Goal: Transaction & Acquisition: Book appointment/travel/reservation

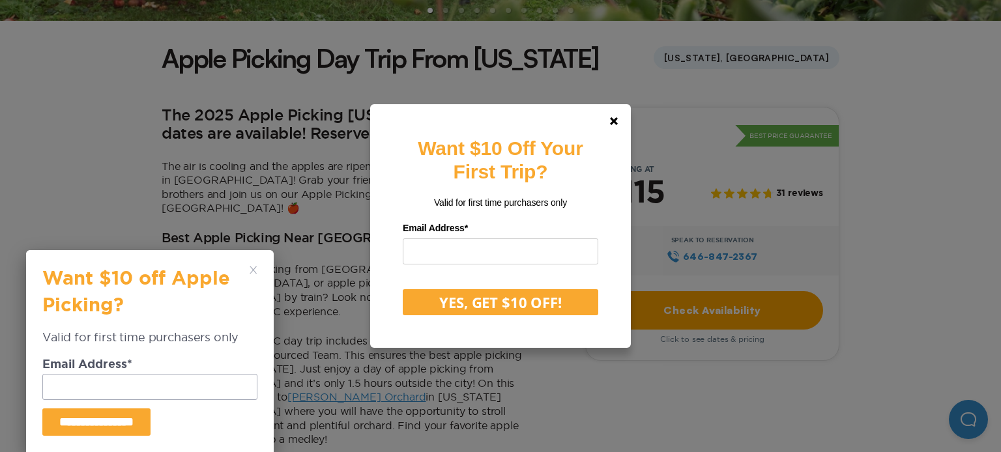
scroll to position [328, 0]
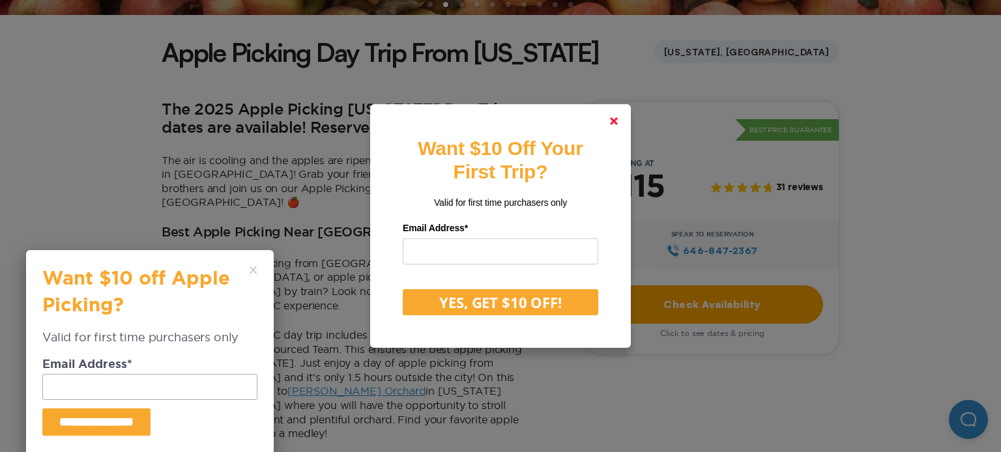
click at [619, 126] on link at bounding box center [613, 121] width 31 height 31
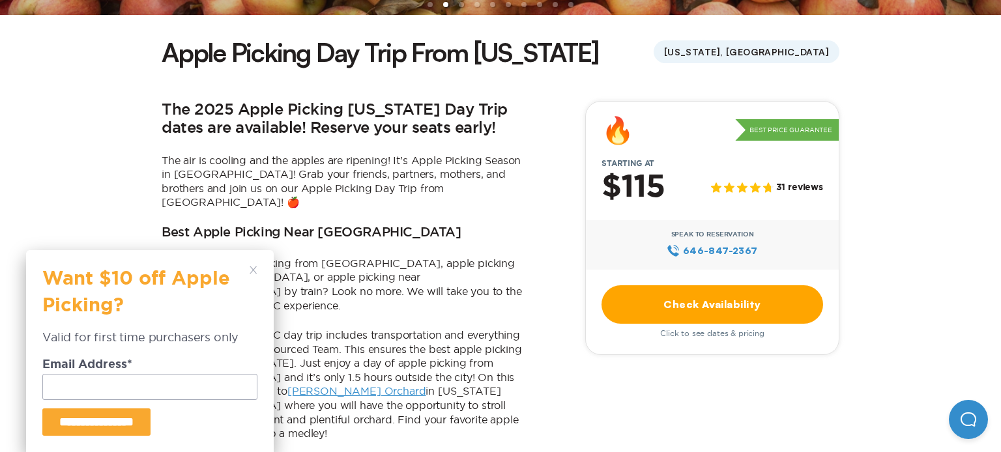
click at [255, 276] on div "**********" at bounding box center [149, 351] width 215 height 169
click at [252, 272] on icon at bounding box center [254, 271] width 8 height 8
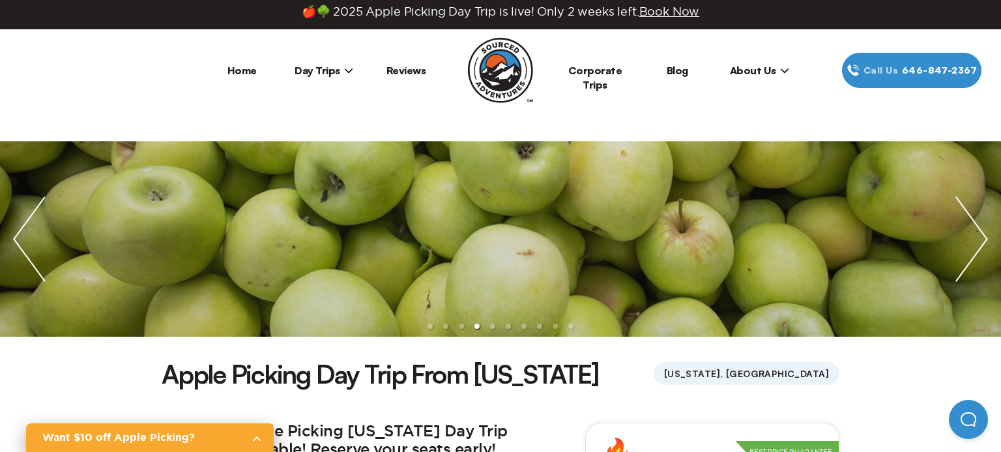
scroll to position [7, 0]
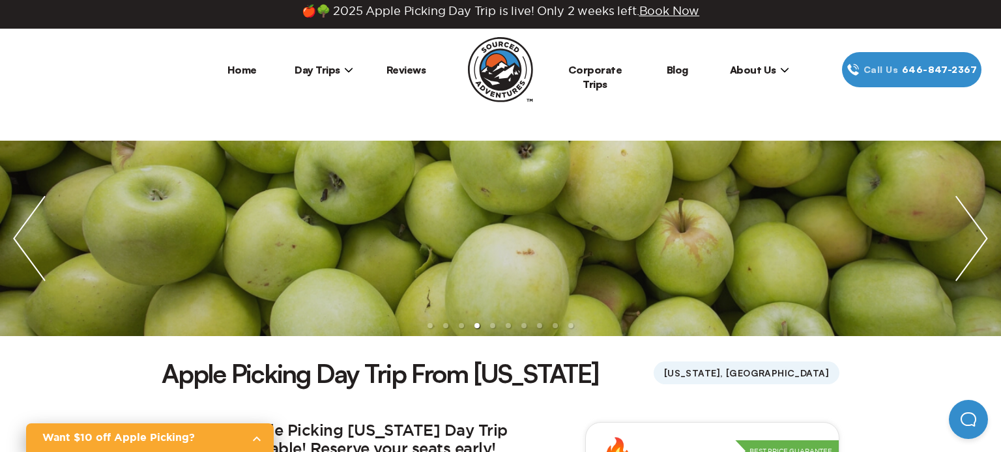
click at [335, 72] on span "Day Trips" at bounding box center [324, 69] width 59 height 13
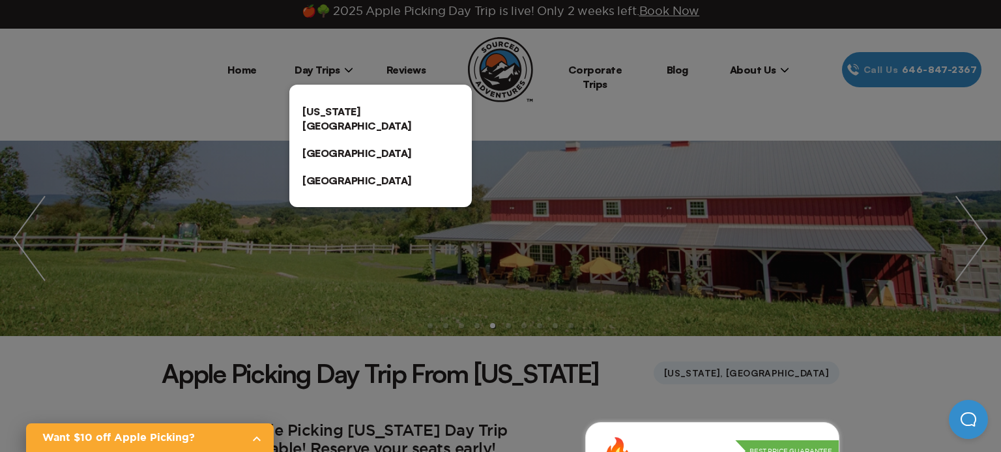
click at [363, 109] on link "[US_STATE][GEOGRAPHIC_DATA]" at bounding box center [380, 119] width 182 height 42
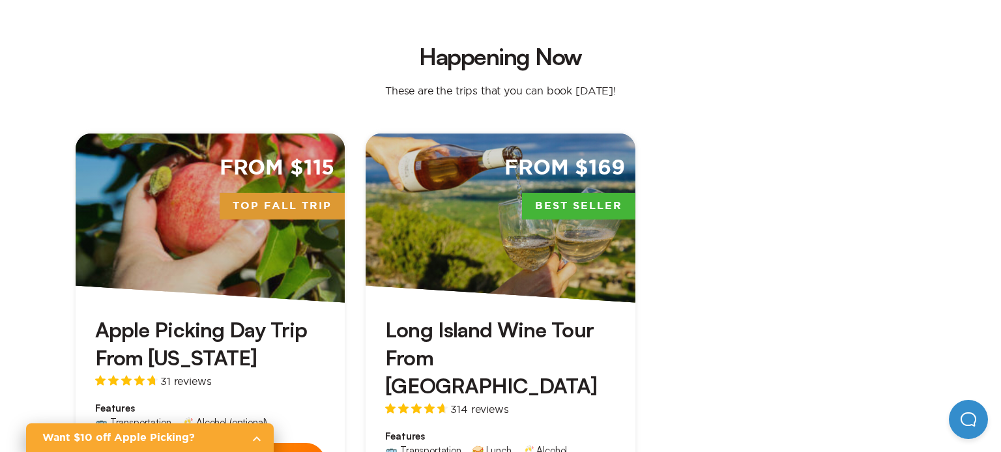
scroll to position [485, 0]
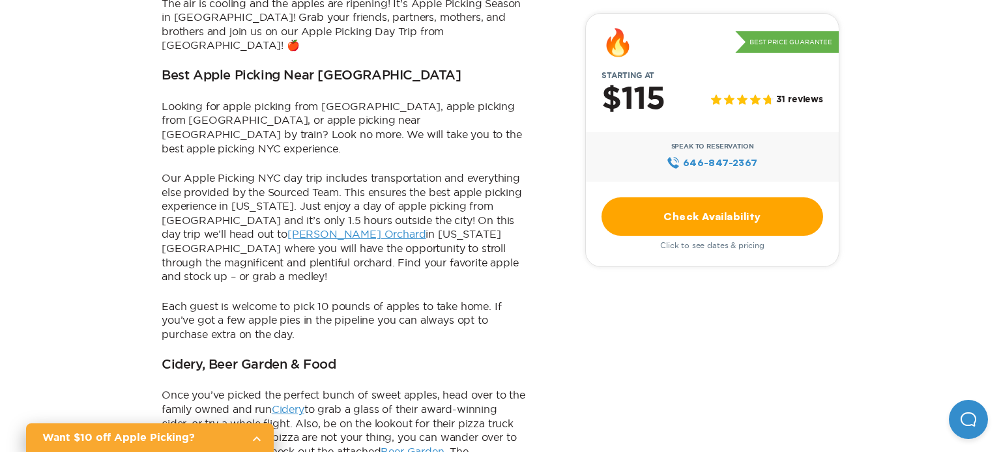
scroll to position [7, 0]
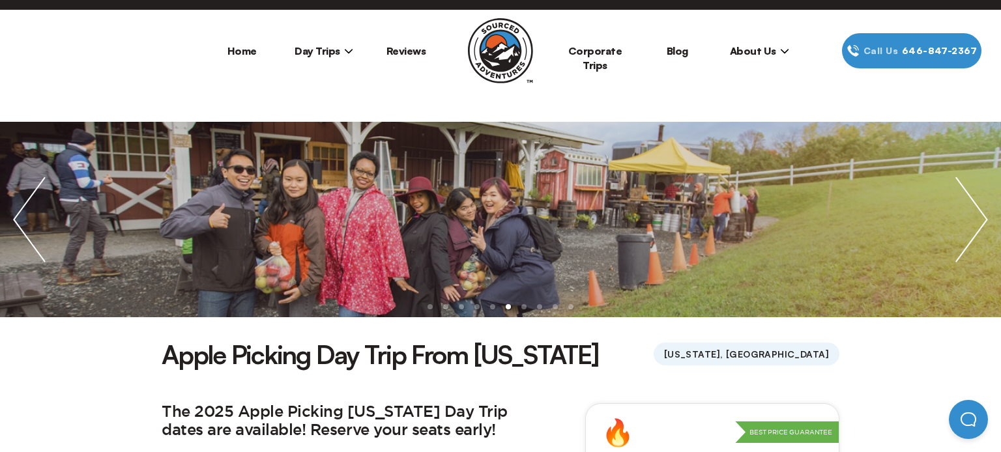
scroll to position [237, 0]
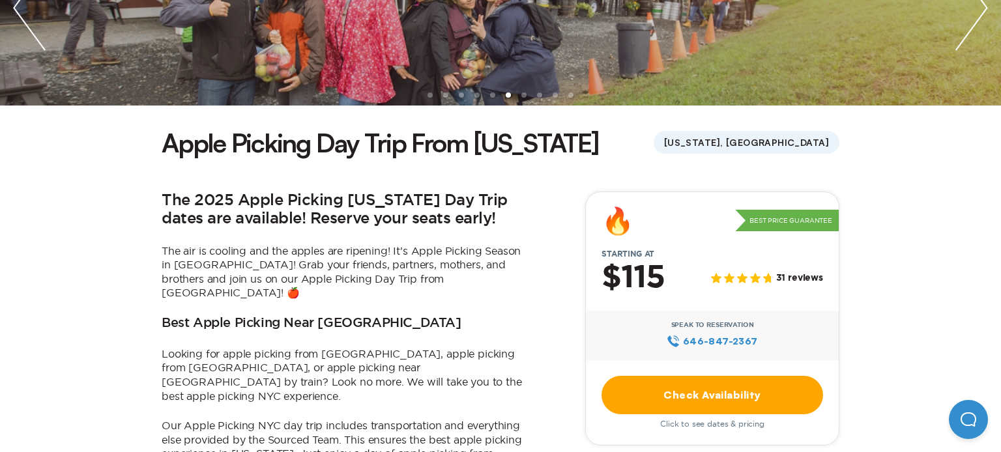
click at [748, 389] on link "Check Availability" at bounding box center [713, 395] width 222 height 38
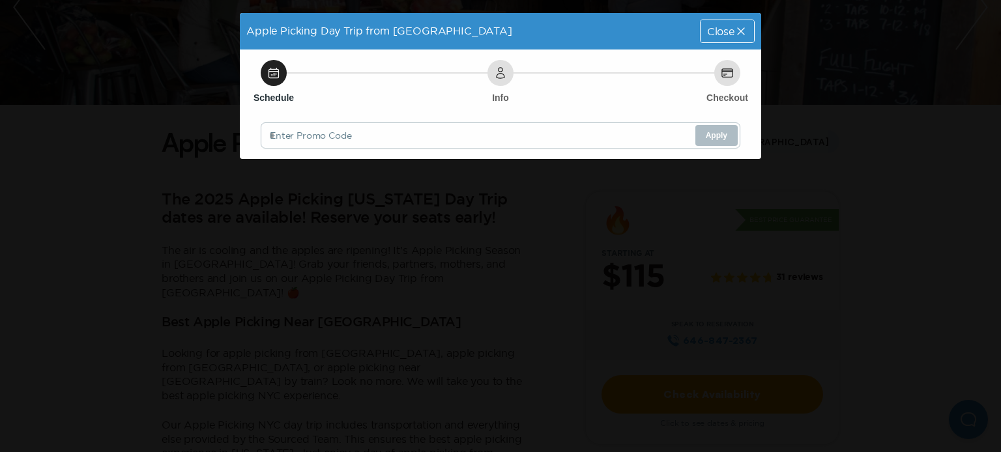
scroll to position [0, 0]
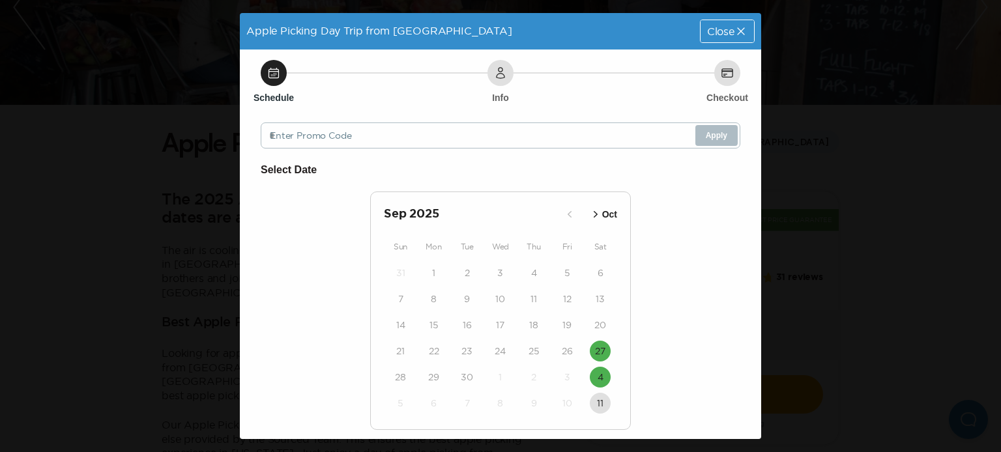
click at [598, 212] on icon "button" at bounding box center [595, 214] width 13 height 13
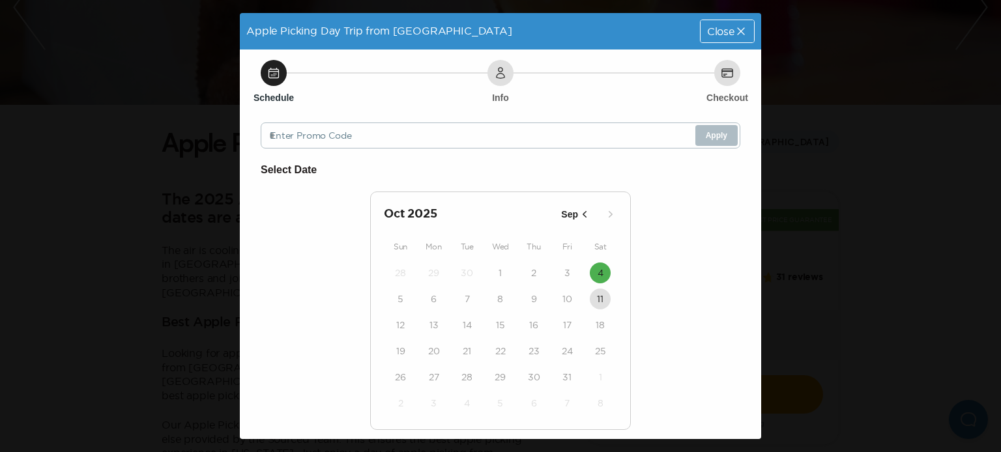
click at [585, 212] on icon "button" at bounding box center [585, 214] width 4 height 7
click at [725, 36] on div "Close" at bounding box center [727, 31] width 53 height 22
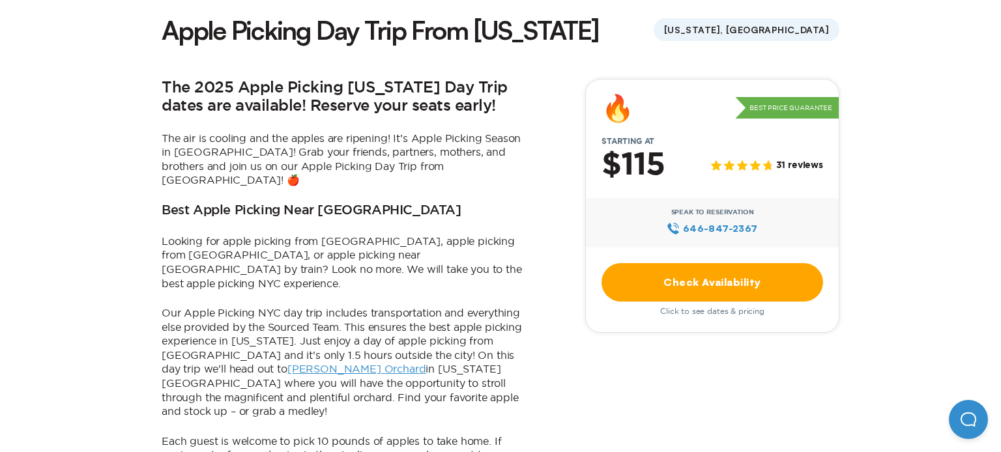
scroll to position [322, 0]
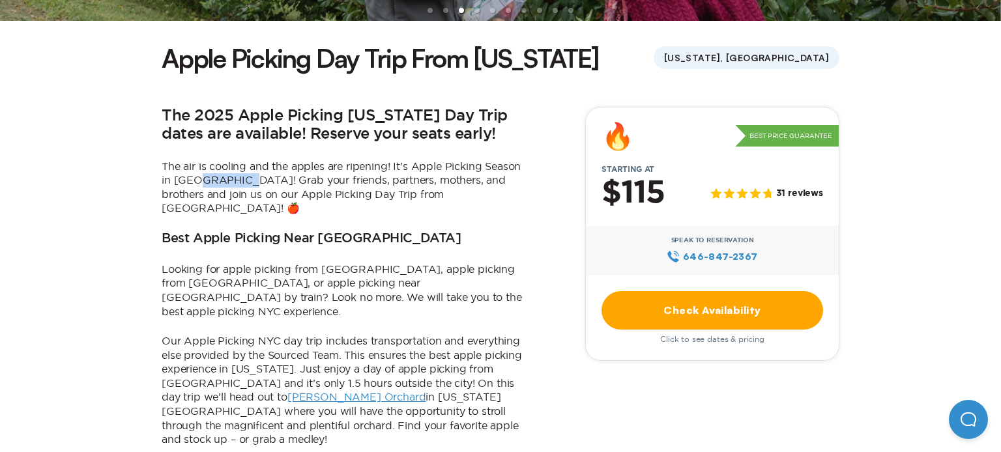
drag, startPoint x: 196, startPoint y: 181, endPoint x: 240, endPoint y: 182, distance: 43.7
click at [240, 182] on p "The air is cooling and the apples are ripening! It’s Apple Picking Season in [G…" at bounding box center [344, 188] width 365 height 56
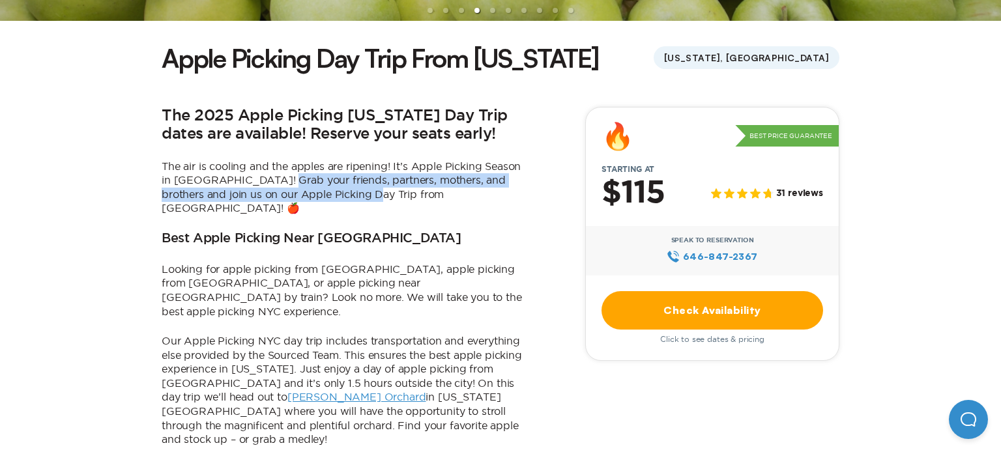
drag, startPoint x: 274, startPoint y: 179, endPoint x: 341, endPoint y: 199, distance: 69.9
click at [341, 199] on p "The air is cooling and the apples are ripening! It’s Apple Picking Season in [G…" at bounding box center [344, 188] width 365 height 56
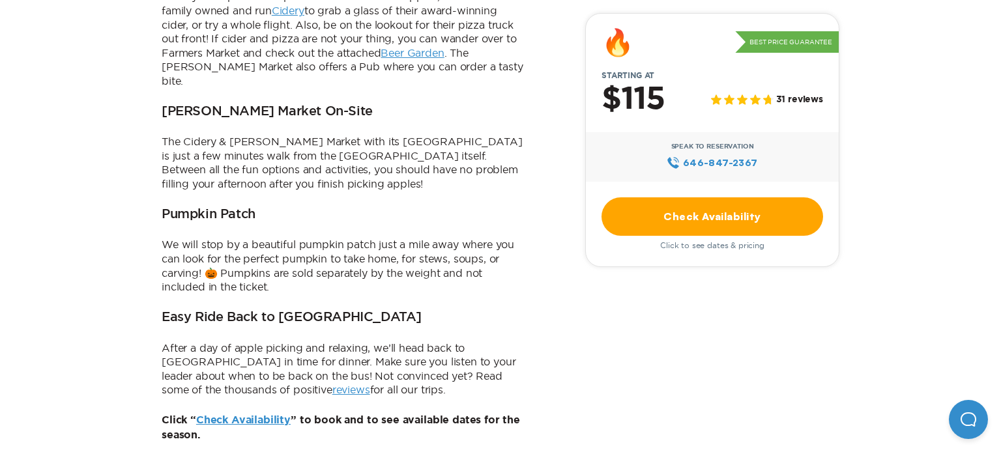
scroll to position [772, 0]
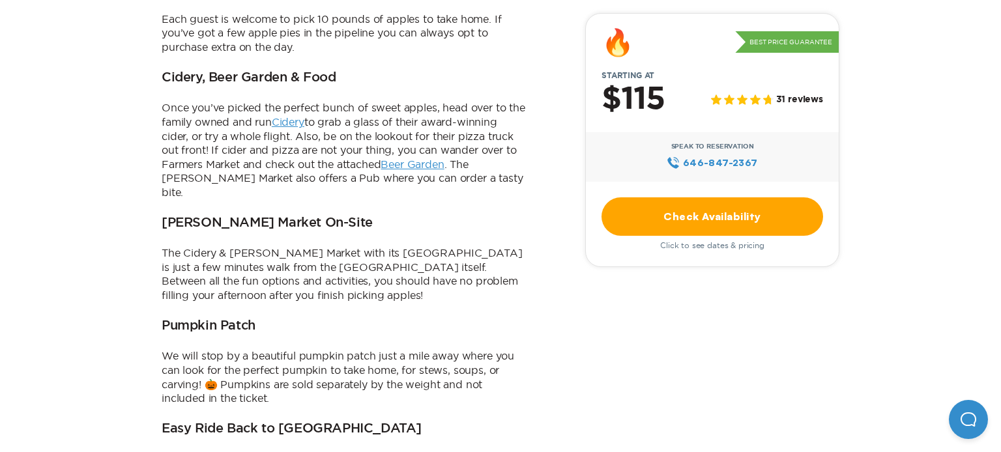
click at [693, 225] on link "Check Availability" at bounding box center [713, 216] width 222 height 38
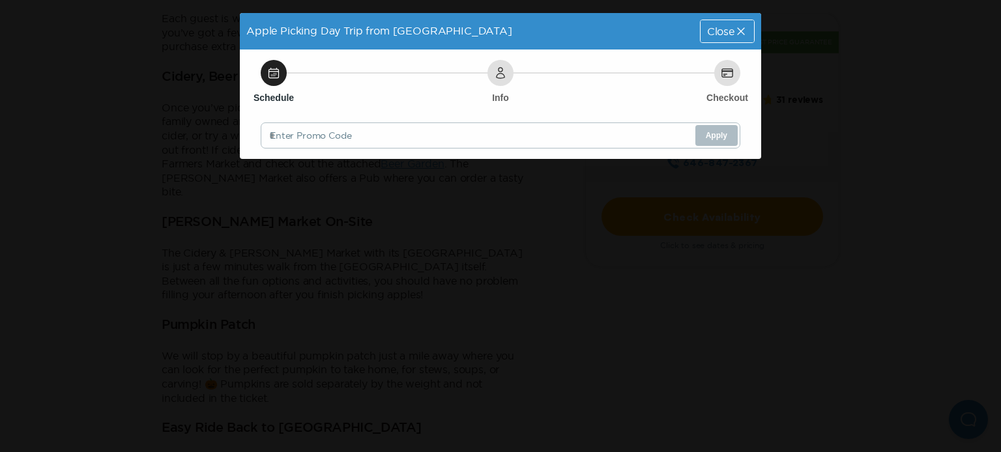
scroll to position [0, 0]
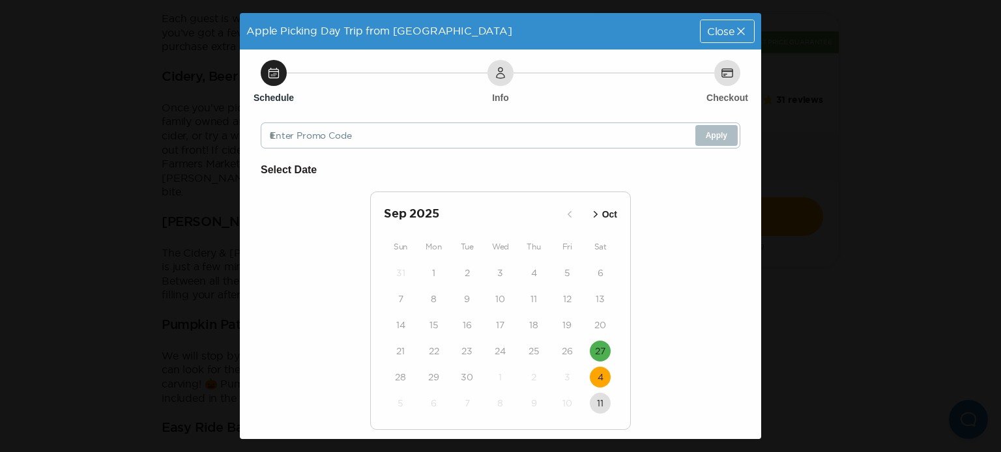
click at [600, 381] on time "4" at bounding box center [601, 377] width 6 height 13
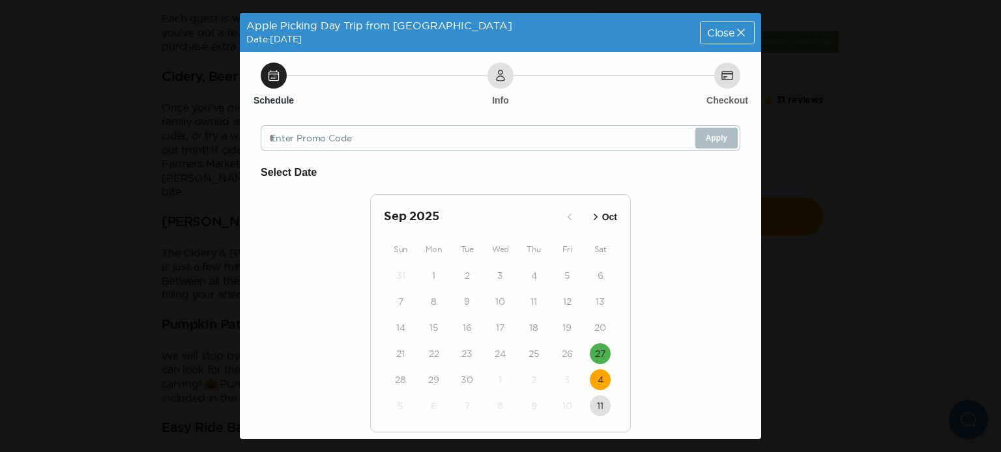
scroll to position [96, 0]
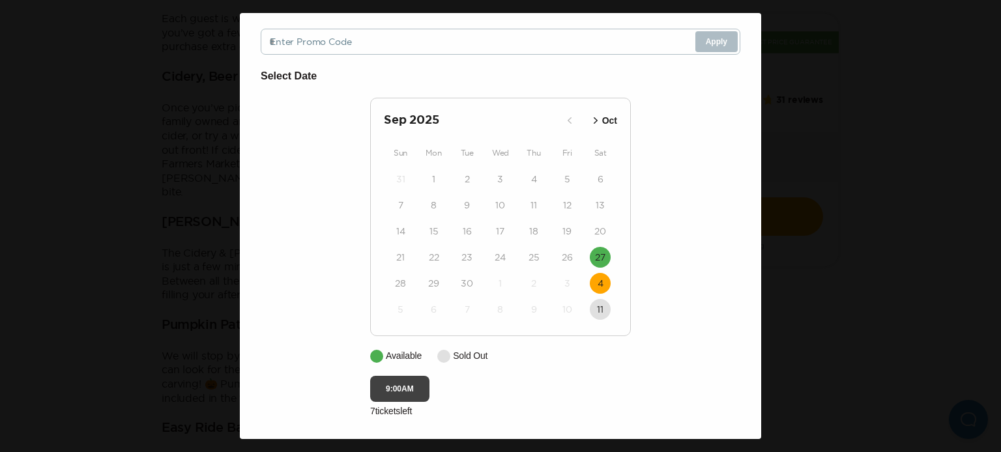
click at [416, 392] on button "9:00AM" at bounding box center [399, 389] width 59 height 26
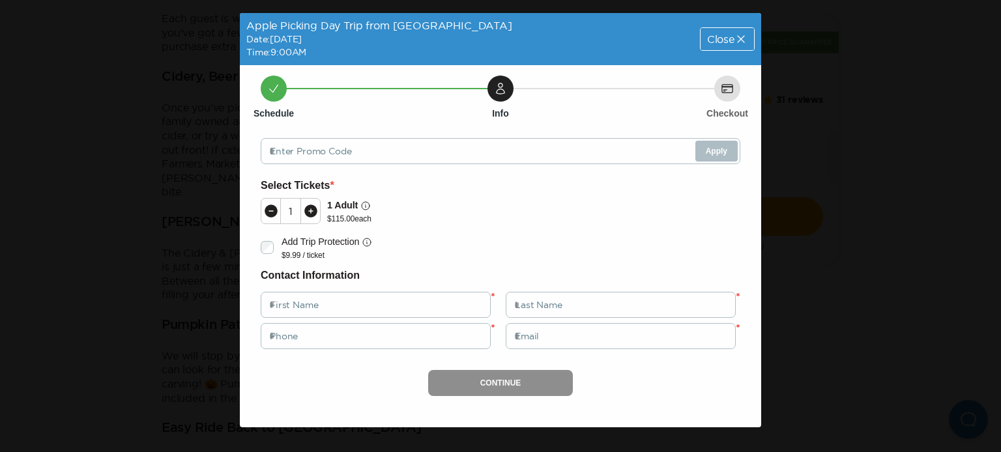
scroll to position [0, 0]
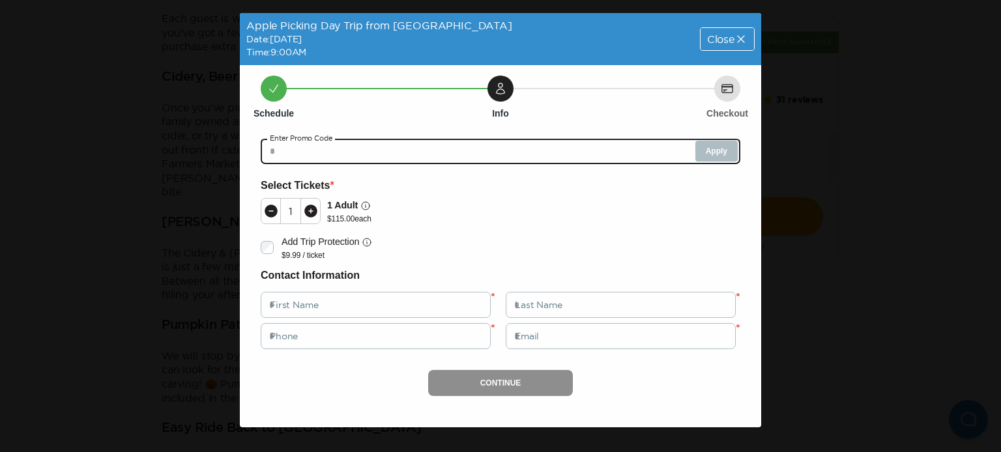
click at [493, 156] on input "text" at bounding box center [501, 151] width 480 height 26
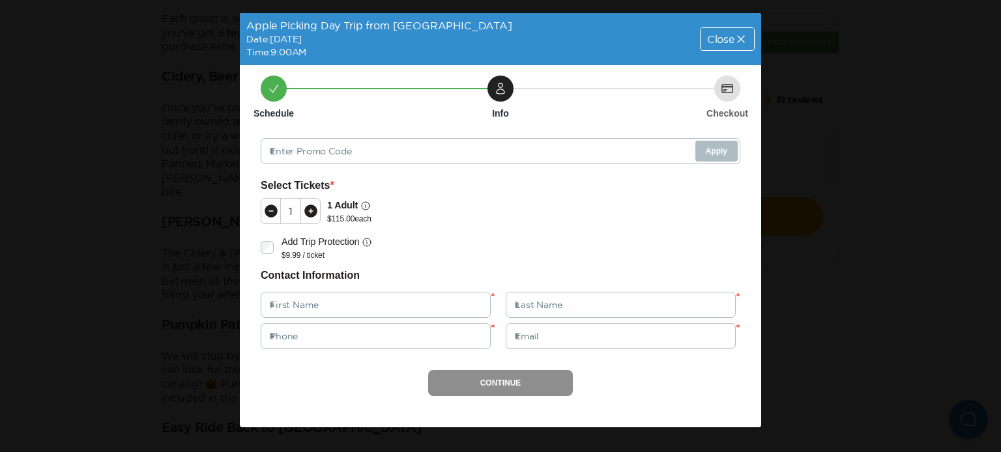
click at [718, 42] on span "Close" at bounding box center [720, 39] width 27 height 10
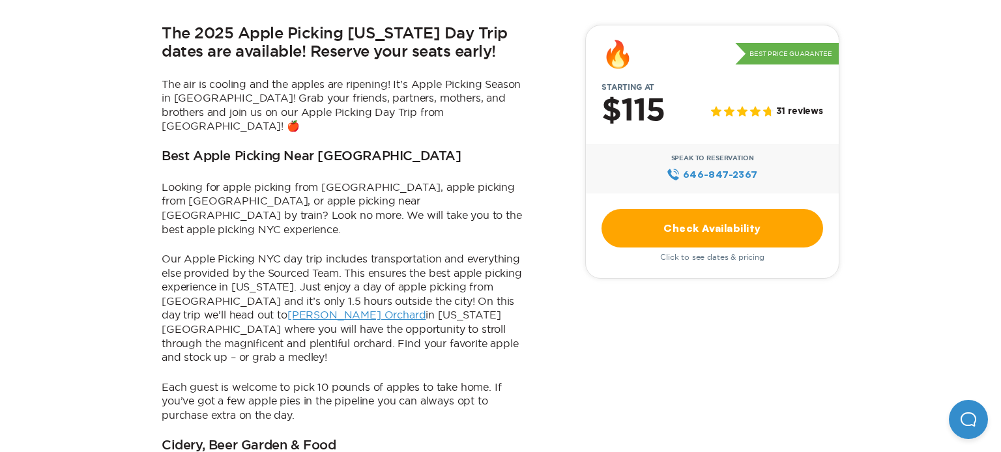
scroll to position [412, 0]
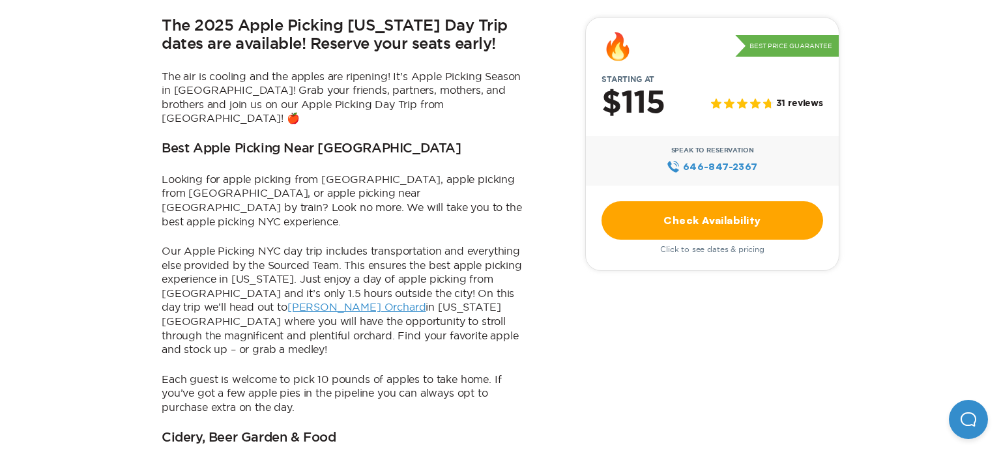
click at [287, 301] on link "[PERSON_NAME] Orchard" at bounding box center [356, 307] width 139 height 12
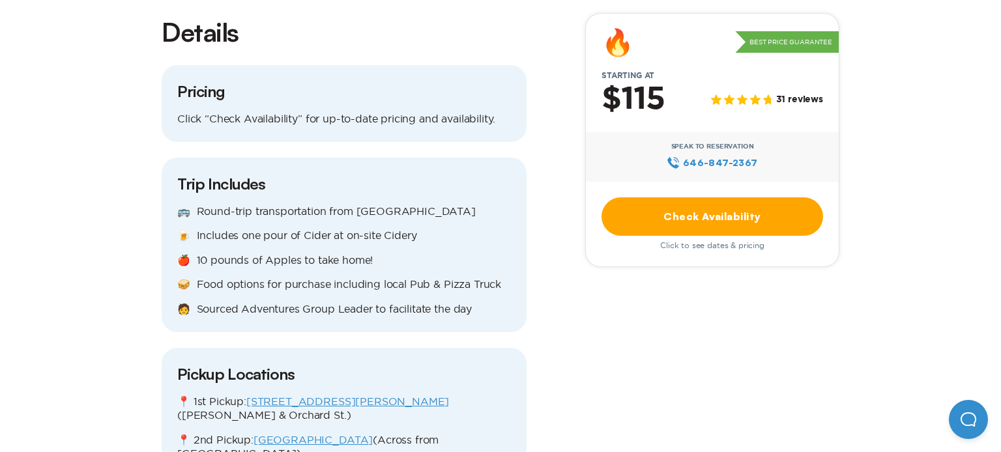
scroll to position [1376, 0]
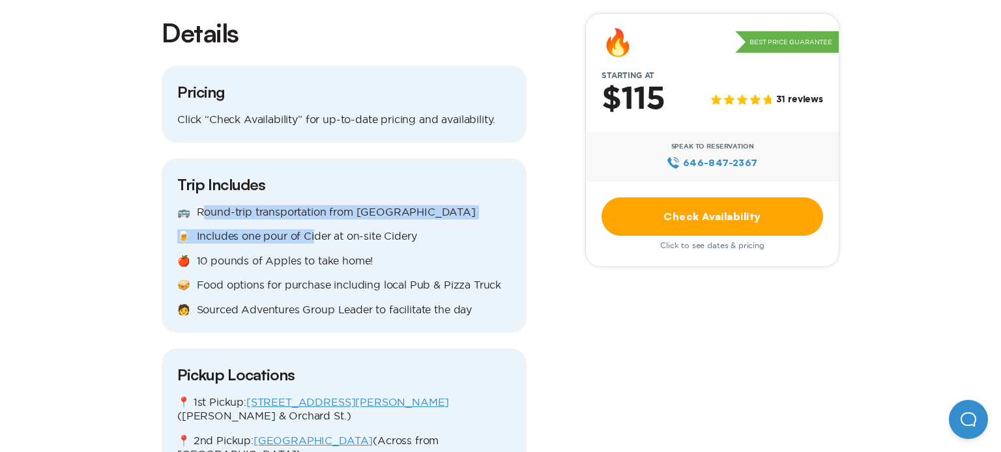
drag, startPoint x: 202, startPoint y: 154, endPoint x: 315, endPoint y: 175, distance: 114.8
click at [315, 205] on div "🚌 Round-trip transportation from NYC 🍺 Includes one pour of Cider at on-site Ci…" at bounding box center [344, 261] width 334 height 112
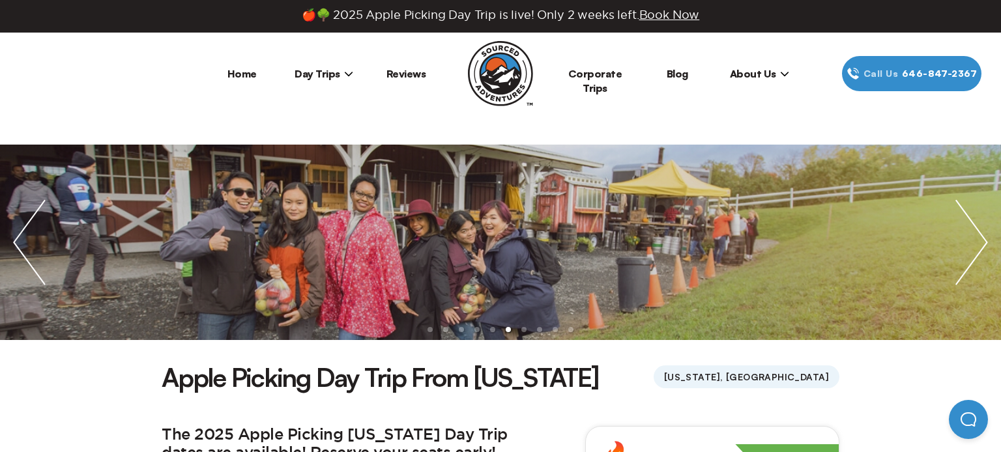
scroll to position [0, 0]
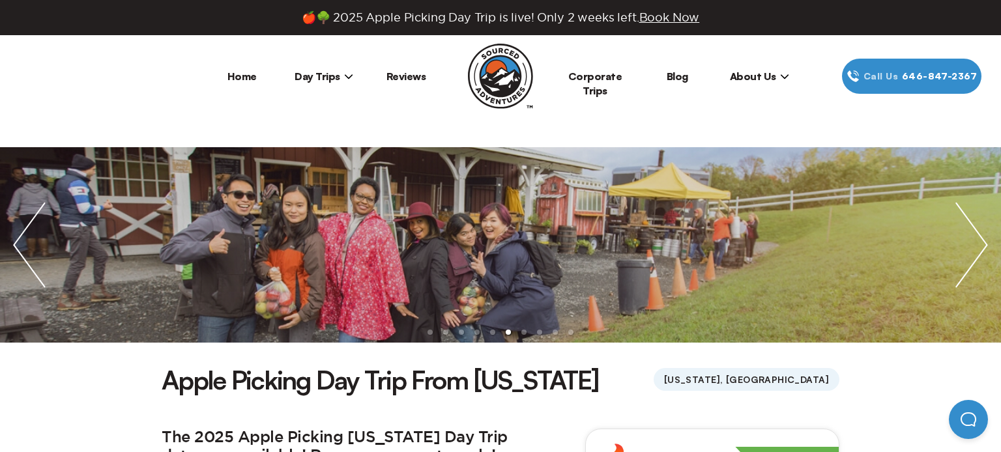
click at [753, 74] on span "About Us" at bounding box center [759, 76] width 59 height 13
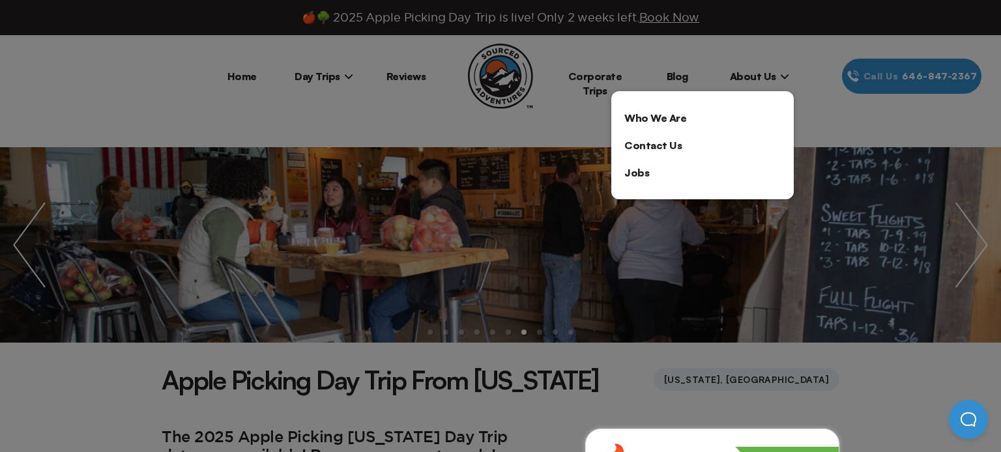
click at [704, 66] on div at bounding box center [500, 226] width 1001 height 452
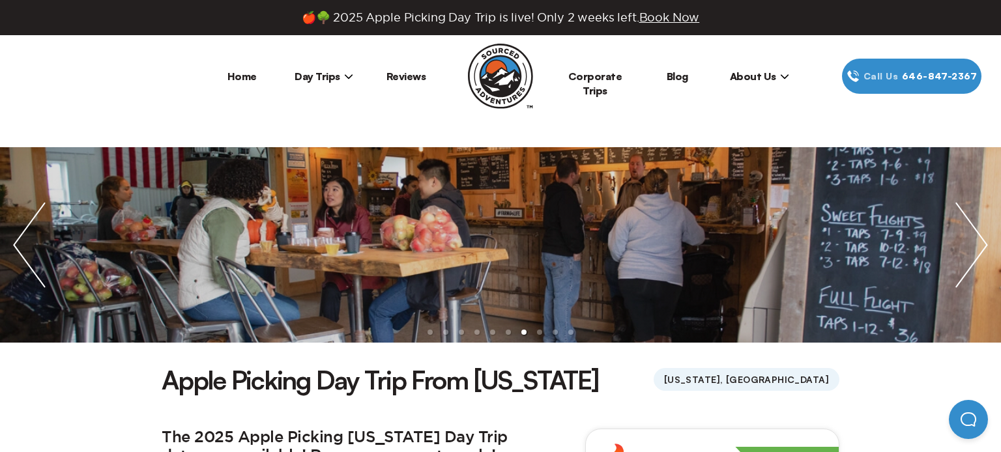
click at [330, 66] on li "Day Trips New York City Boston Chicago" at bounding box center [324, 76] width 82 height 35
click at [332, 76] on span "Day Trips" at bounding box center [324, 76] width 59 height 13
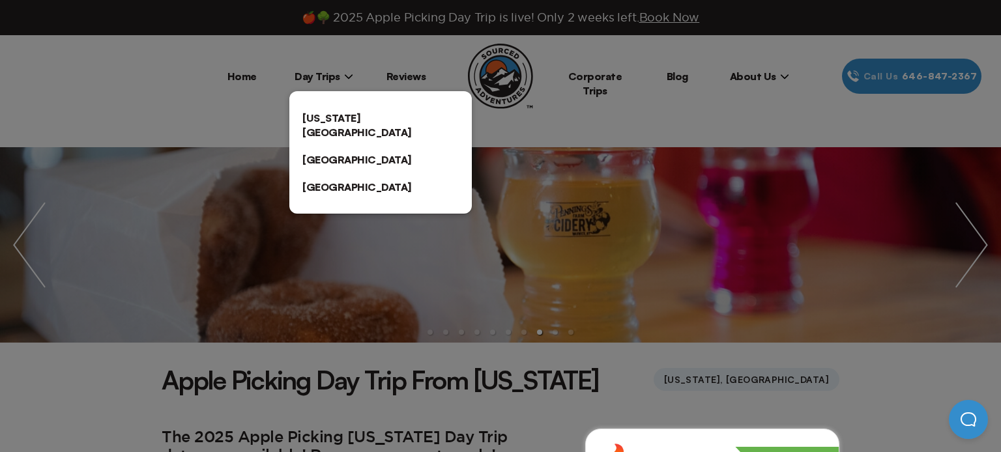
click at [264, 59] on div at bounding box center [500, 226] width 1001 height 452
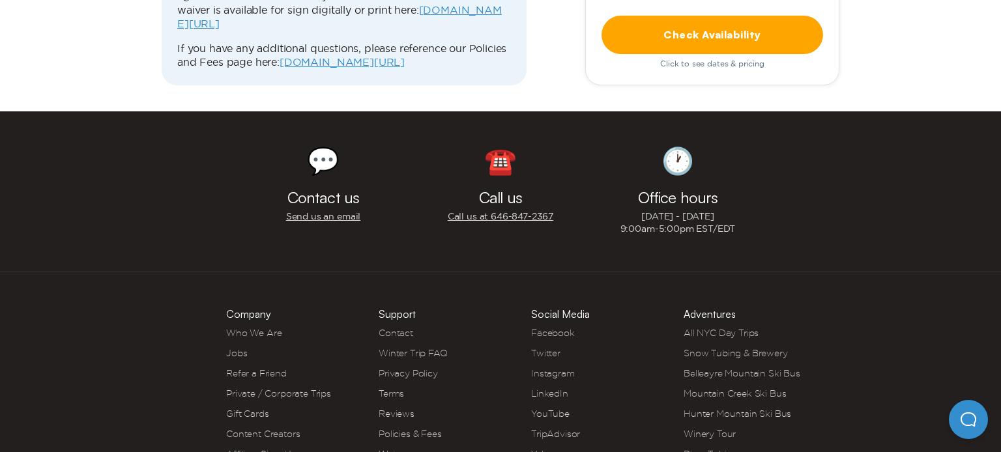
scroll to position [4449, 0]
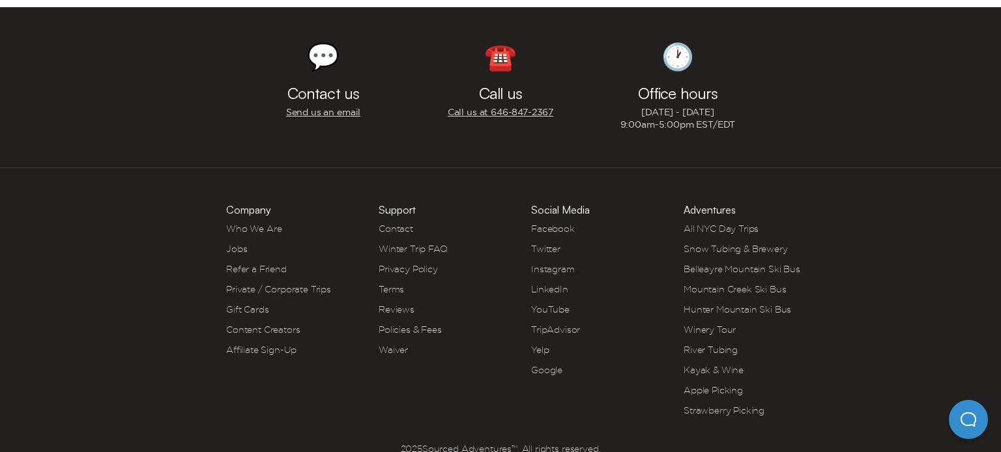
drag, startPoint x: 375, startPoint y: 420, endPoint x: 559, endPoint y: 422, distance: 183.8
click at [559, 443] on span "2025 Sourced Adventures™. All rights reserved. 85 Delancey St. FL 2 New York, N…" at bounding box center [500, 455] width 300 height 25
click at [716, 224] on link "All NYC Day Trips" at bounding box center [721, 229] width 75 height 10
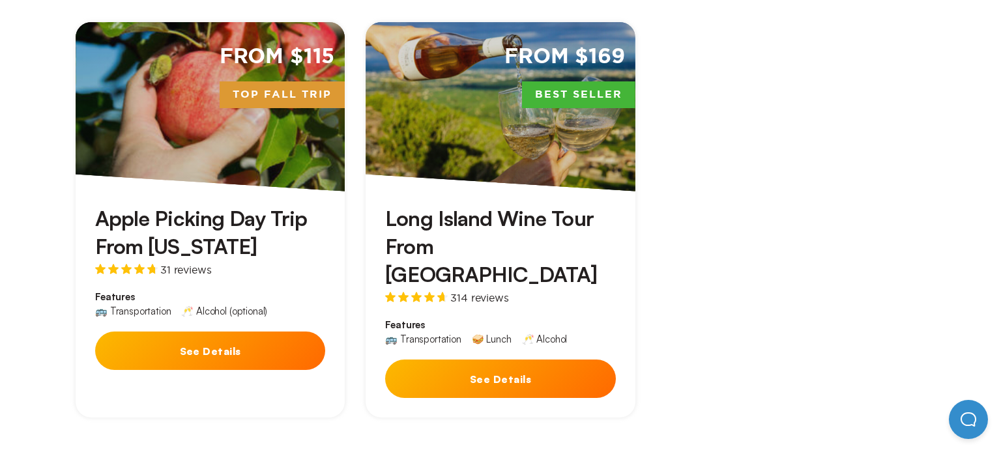
scroll to position [456, 0]
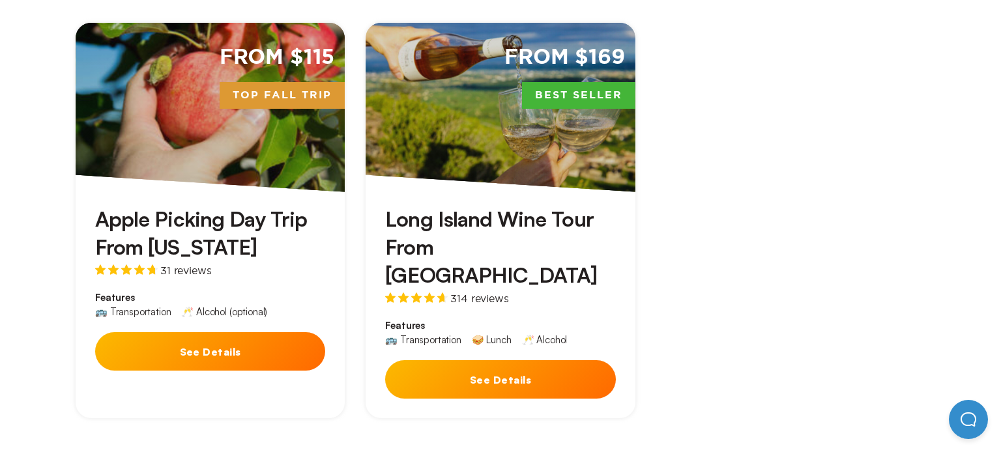
click at [255, 106] on div "From $115 Top Fall Trip" at bounding box center [210, 107] width 269 height 169
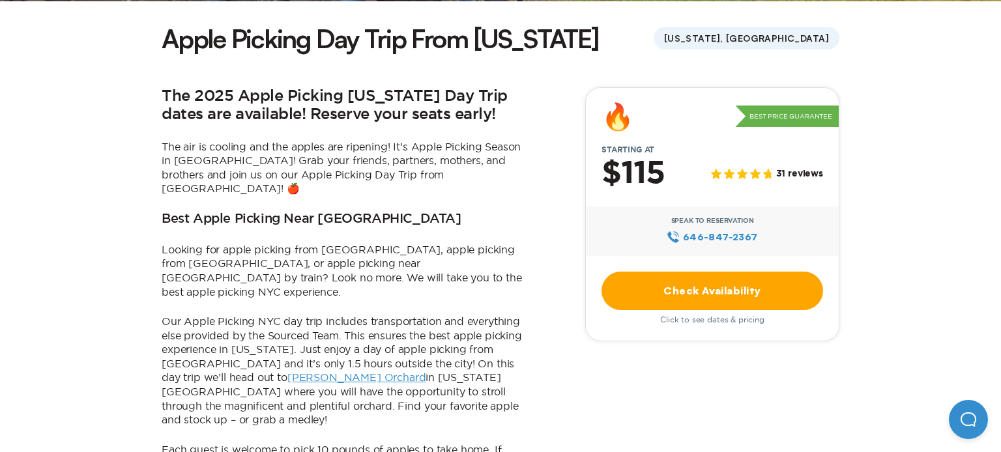
scroll to position [335, 0]
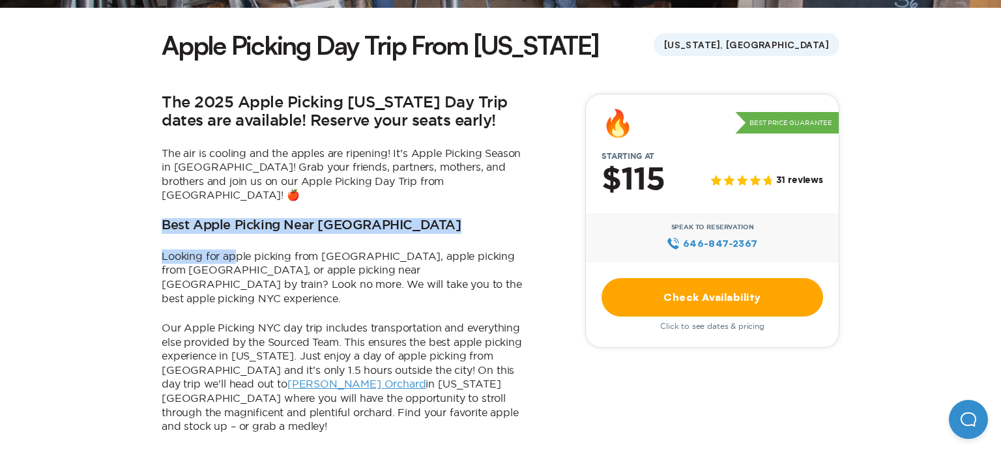
drag, startPoint x: 156, startPoint y: 209, endPoint x: 234, endPoint y: 231, distance: 80.7
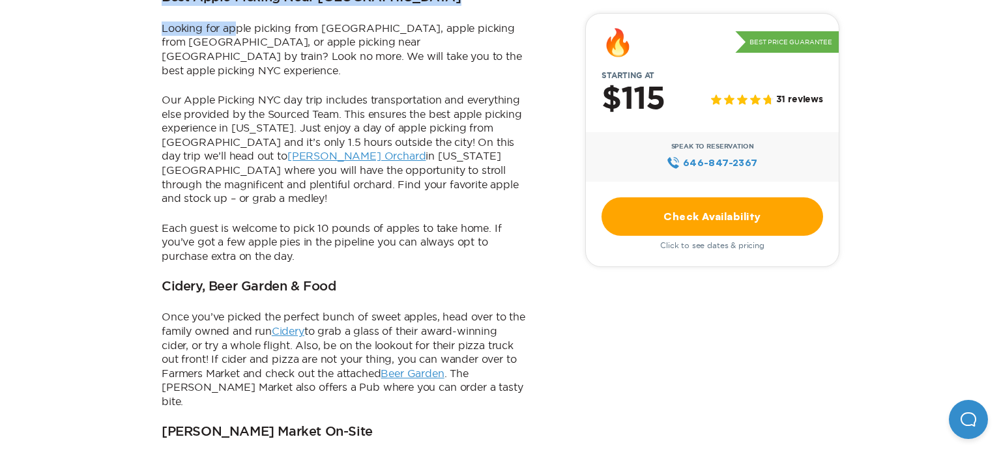
scroll to position [561, 0]
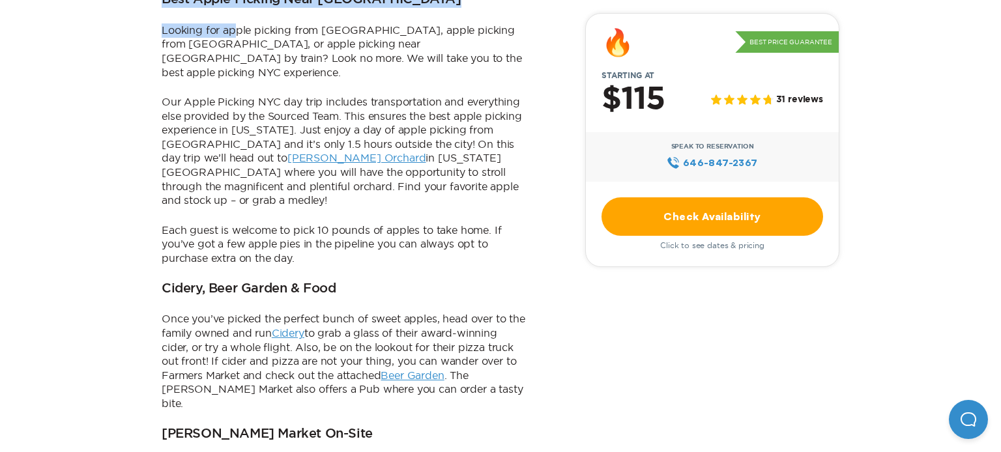
click at [287, 152] on link "[PERSON_NAME] Orchard" at bounding box center [356, 158] width 139 height 12
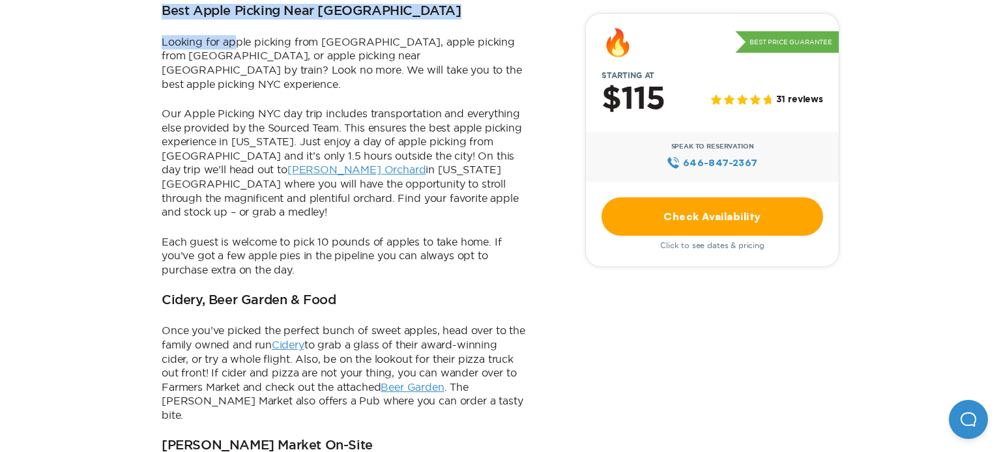
scroll to position [549, 0]
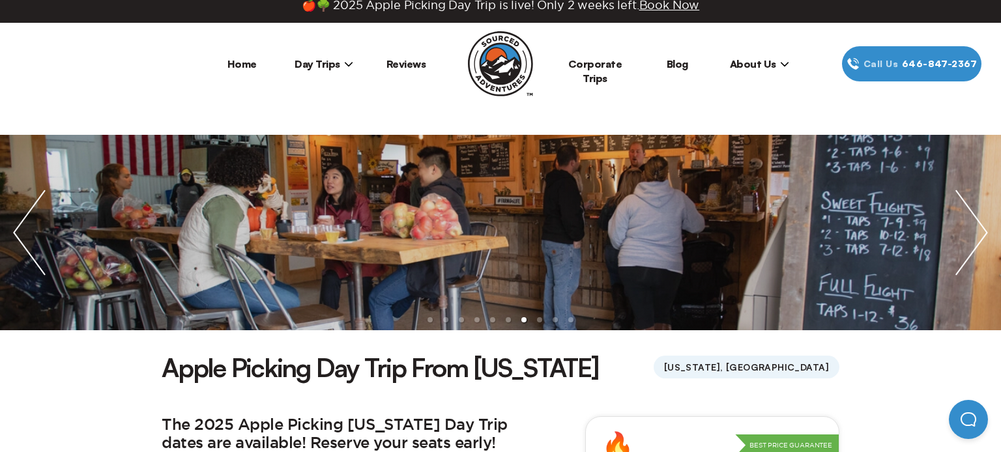
scroll to position [13, 0]
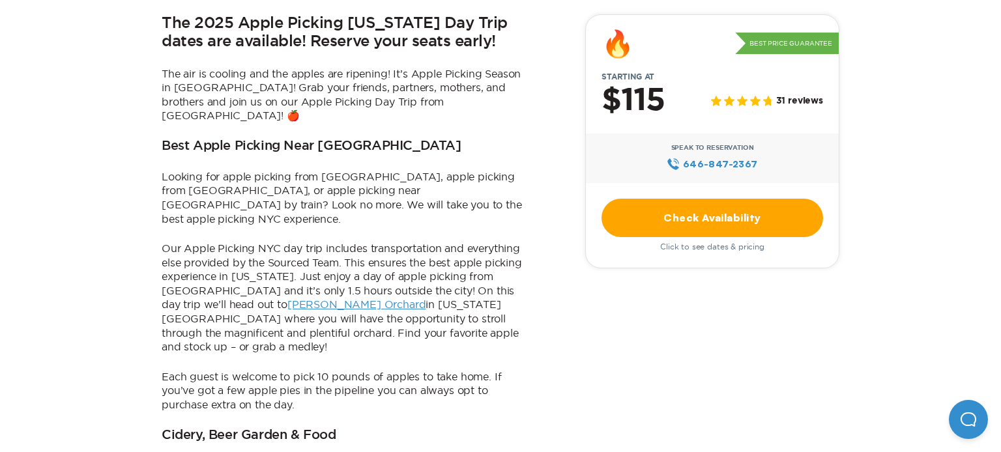
scroll to position [422, 0]
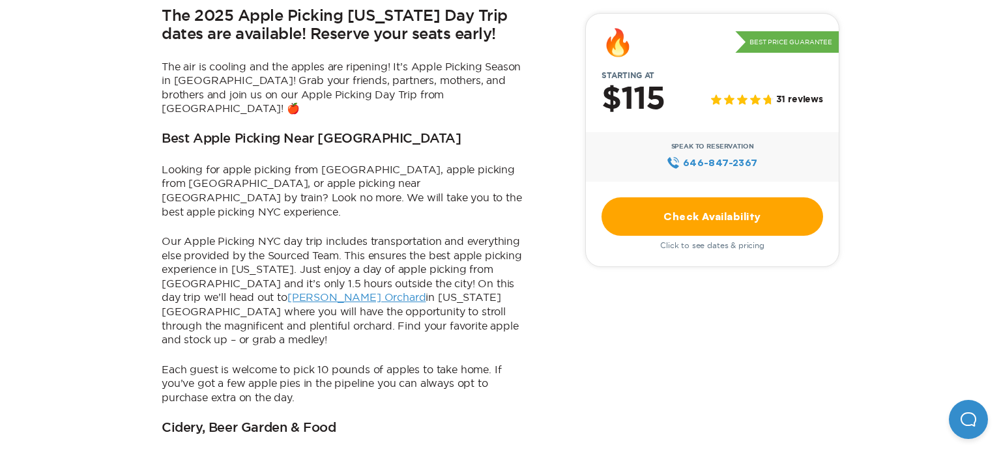
click at [287, 291] on link "[PERSON_NAME] Orchard" at bounding box center [356, 297] width 139 height 12
